Goal: Transaction & Acquisition: Download file/media

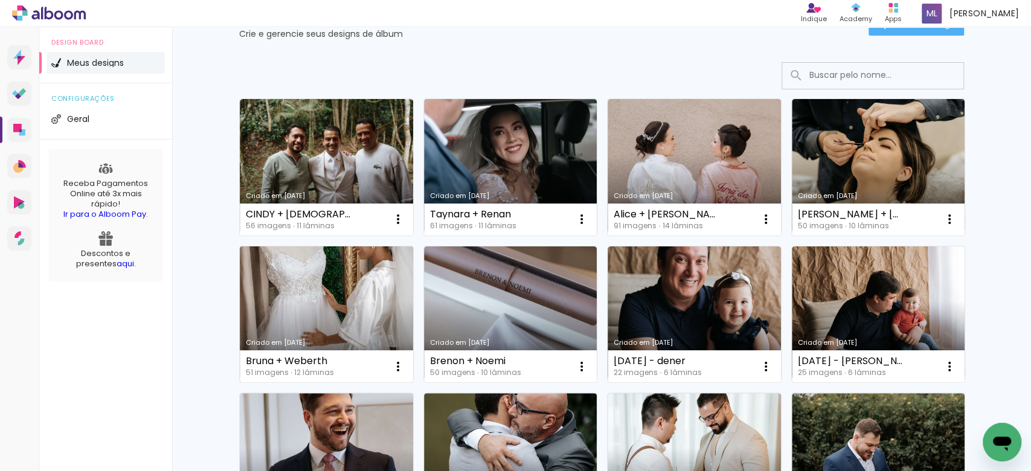
scroll to position [80, 0]
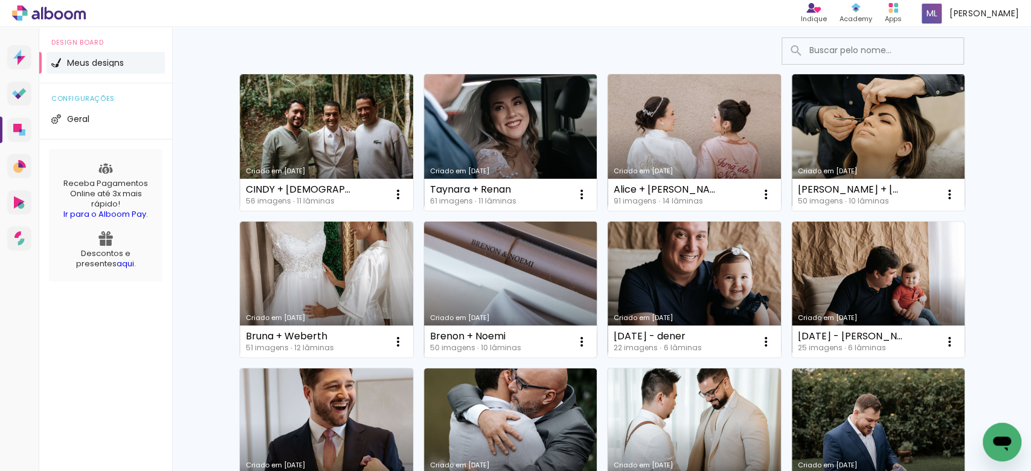
click at [484, 297] on link "Criado em [DATE]" at bounding box center [510, 290] width 173 height 137
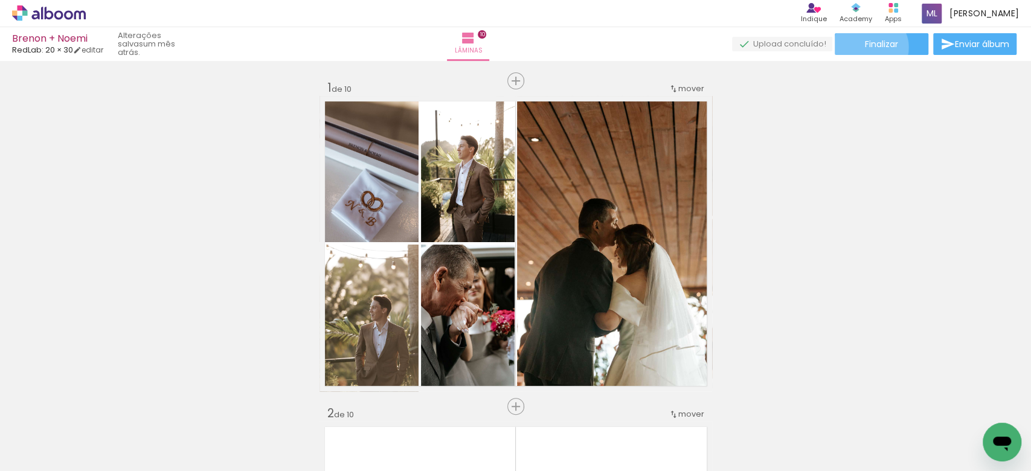
click at [866, 47] on span "Finalizar" at bounding box center [881, 44] width 33 height 8
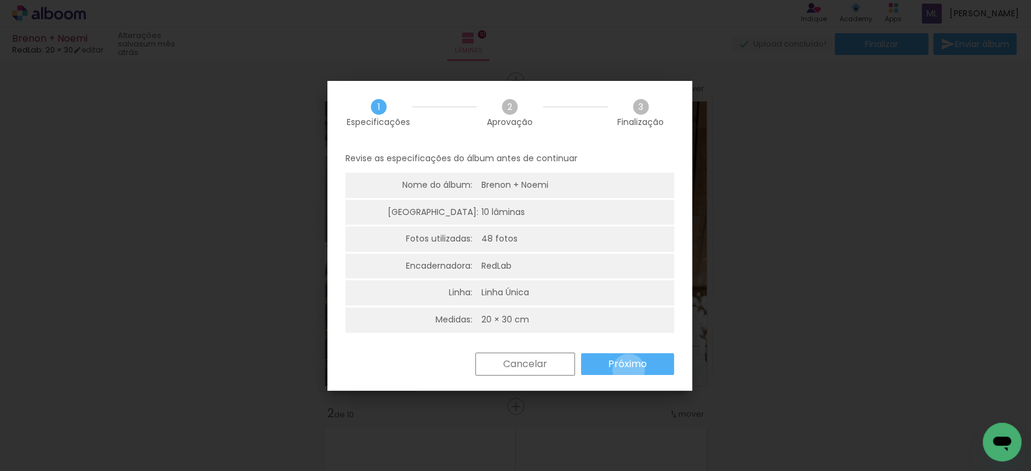
click at [0, 0] on slot "Próximo" at bounding box center [0, 0] width 0 height 0
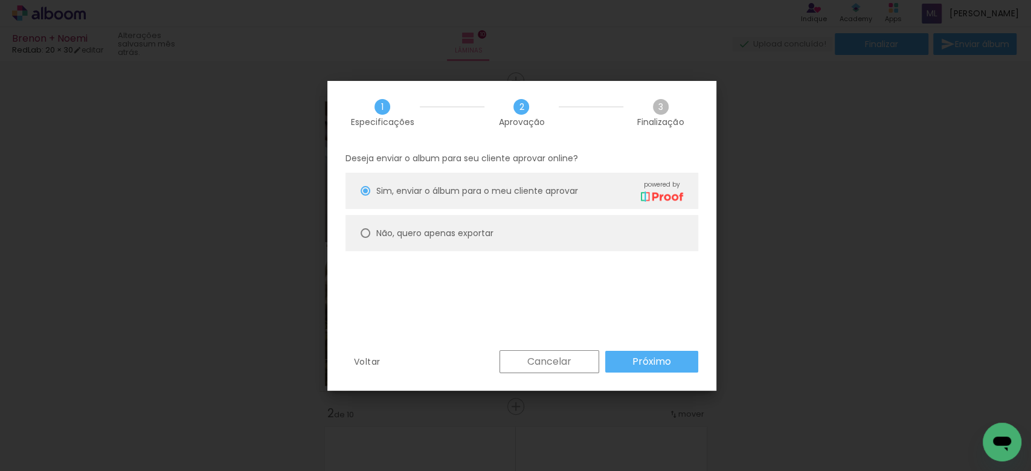
click at [408, 225] on paper-radio-button "Não, quero apenas exportar" at bounding box center [521, 233] width 353 height 36
type paper-radio-button "on"
click at [0, 0] on slot "Próximo" at bounding box center [0, 0] width 0 height 0
type input "Alta, 300 DPI"
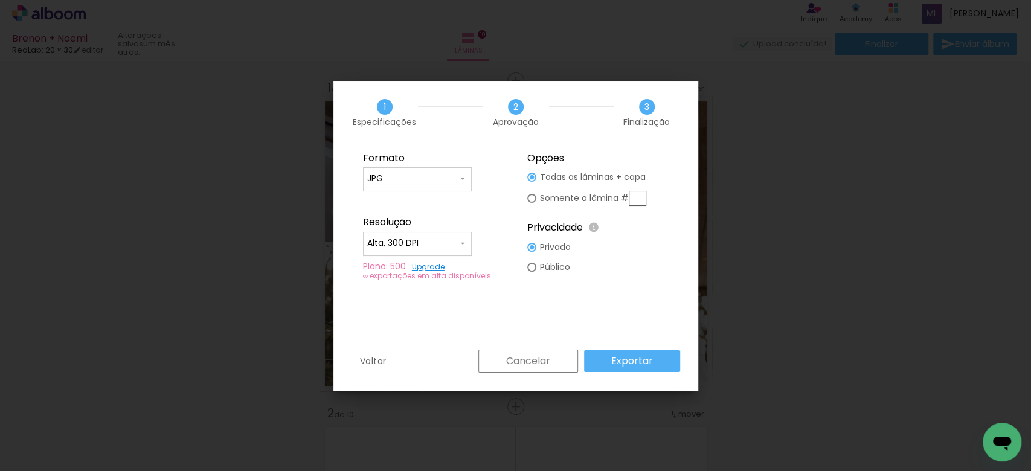
click at [0, 0] on input "JPG" at bounding box center [0, 0] width 0 height 0
click at [0, 0] on paper-item "JPG" at bounding box center [0, 0] width 0 height 0
click at [0, 0] on slot "Exportar" at bounding box center [0, 0] width 0 height 0
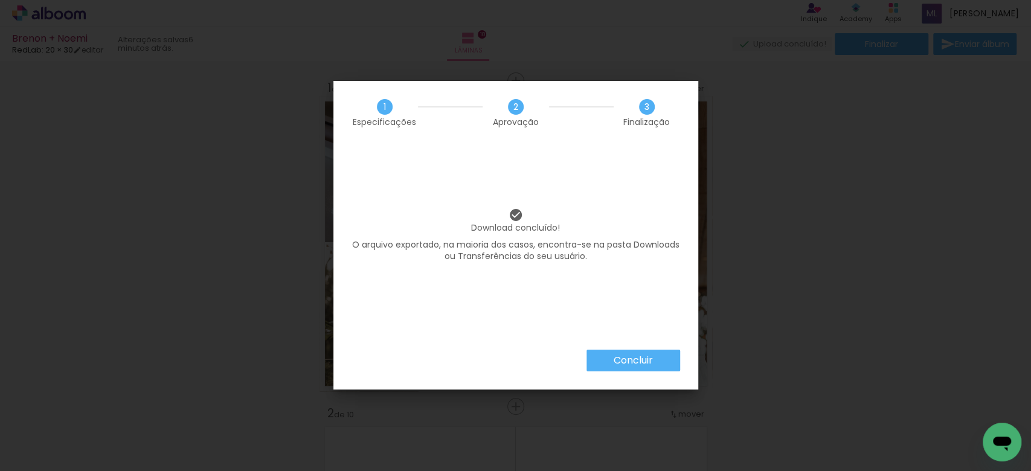
click at [0, 0] on slot "Concluir" at bounding box center [0, 0] width 0 height 0
